Goal: Information Seeking & Learning: Learn about a topic

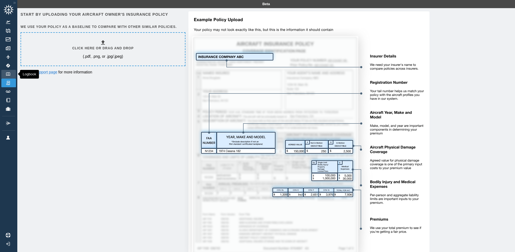
click at [6, 73] on img at bounding box center [8, 74] width 6 height 4
click at [8, 101] on img at bounding box center [8, 100] width 6 height 4
